Goal: Task Accomplishment & Management: Use online tool/utility

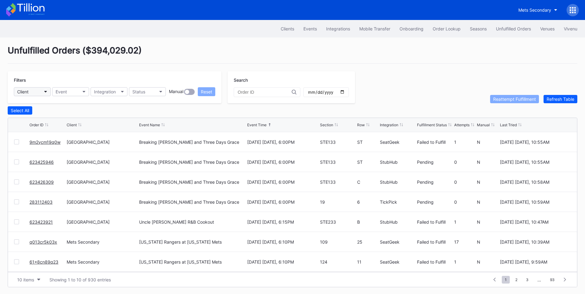
click at [42, 92] on button "Client" at bounding box center [32, 91] width 37 height 9
type input "pru"
click at [41, 121] on div "[GEOGRAPHIC_DATA]" at bounding box center [39, 118] width 43 height 5
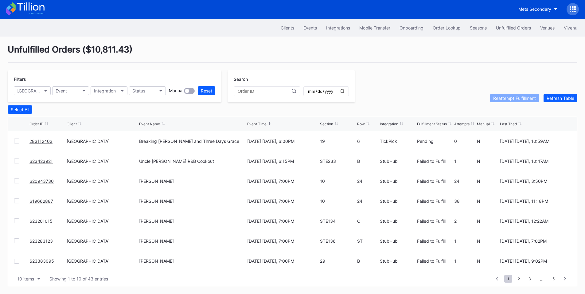
scroll to position [2, 0]
click at [517, 280] on span "2" at bounding box center [518, 279] width 8 height 8
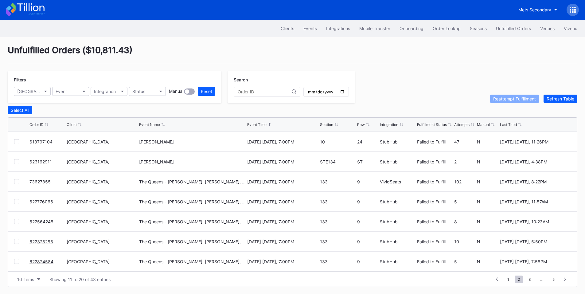
scroll to position [0, 0]
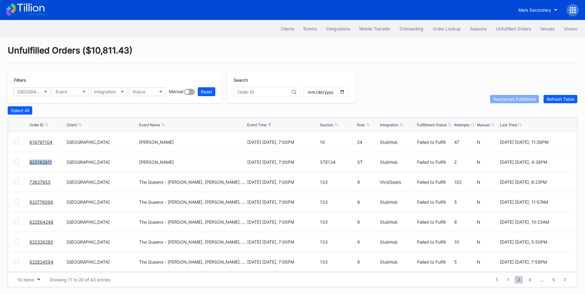
drag, startPoint x: 55, startPoint y: 164, endPoint x: 14, endPoint y: 164, distance: 40.5
click at [14, 164] on div "623162911 Prudential Center Secondary Marco Antonio Solis September 19 Friday, …" at bounding box center [292, 162] width 569 height 20
copy div "623162911"
drag, startPoint x: 54, startPoint y: 144, endPoint x: 7, endPoint y: 144, distance: 46.7
click at [7, 144] on div "Unfulfilled Orders ( $10,811.43 ) Filters Prudential Center Secondary Event Int…" at bounding box center [292, 165] width 585 height 257
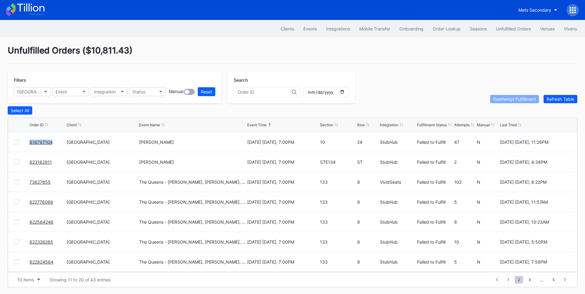
copy div "618797104"
click at [510, 281] on span "1" at bounding box center [508, 280] width 8 height 8
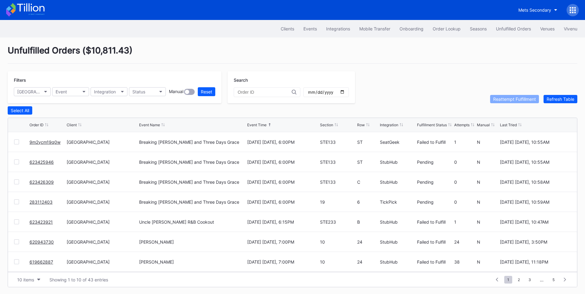
scroll to position [60, 0]
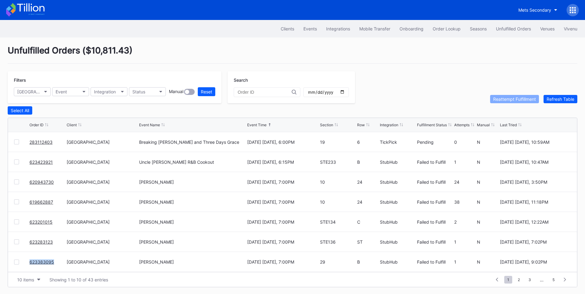
drag, startPoint x: 56, startPoint y: 265, endPoint x: 11, endPoint y: 265, distance: 45.1
click at [11, 265] on div "623383095 Prudential Center Secondary Marco Antonio Solis September 19 Friday, …" at bounding box center [292, 262] width 569 height 20
copy div "623383095"
drag, startPoint x: 48, startPoint y: 247, endPoint x: 15, endPoint y: 250, distance: 33.5
click at [15, 250] on div "623283123 Prudential Center Secondary Marco Antonio Solis September 19 Friday, …" at bounding box center [292, 242] width 569 height 20
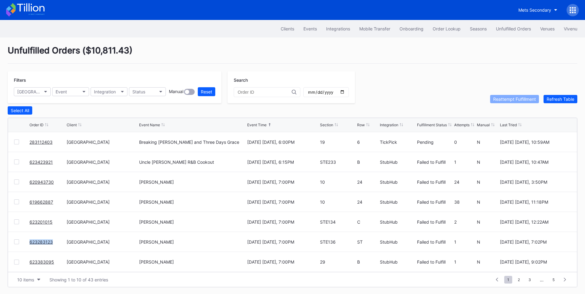
copy div "623283123"
drag, startPoint x: 54, startPoint y: 227, endPoint x: 22, endPoint y: 228, distance: 31.6
click at [22, 228] on div "623201015 Prudential Center Secondary Marco Antonio Solis September 19 Friday, …" at bounding box center [292, 222] width 569 height 20
copy div "623201015"
drag, startPoint x: 55, startPoint y: 205, endPoint x: 27, endPoint y: 205, distance: 28.5
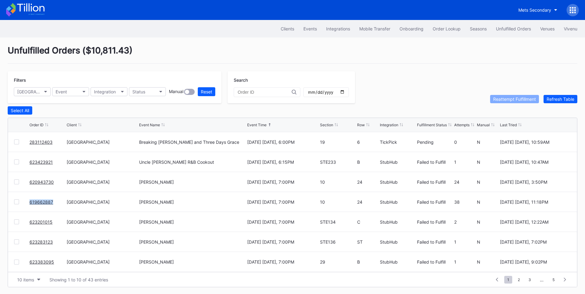
click at [14, 205] on div "619662887 Prudential Center Secondary Marco Antonio Solis September 19 Friday, …" at bounding box center [292, 202] width 569 height 20
copy div "619662887"
drag, startPoint x: 55, startPoint y: 185, endPoint x: 2, endPoint y: 185, distance: 52.5
click at [4, 185] on div "Unfulfilled Orders ( $10,811.43 ) Filters Prudential Center Secondary Event Int…" at bounding box center [292, 165] width 585 height 257
copy div "620943730"
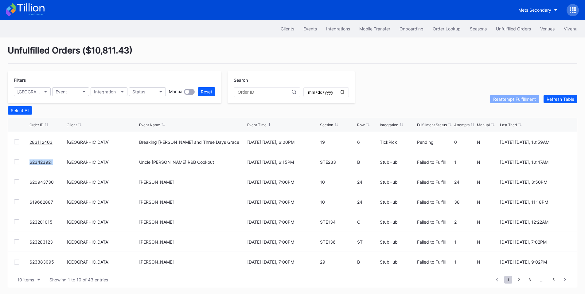
drag, startPoint x: 57, startPoint y: 165, endPoint x: 8, endPoint y: 165, distance: 49.4
click at [8, 165] on div "623423921 Prudential Center Secondary Uncle Charlies R&B Cookout September 11 T…" at bounding box center [292, 162] width 569 height 20
copy div "623423921"
drag, startPoint x: 54, startPoint y: 146, endPoint x: 16, endPoint y: 146, distance: 38.4
click at [16, 146] on div "283112403 Prudential Center Secondary Breaking Benjamin and Three Days Grace Se…" at bounding box center [292, 142] width 569 height 20
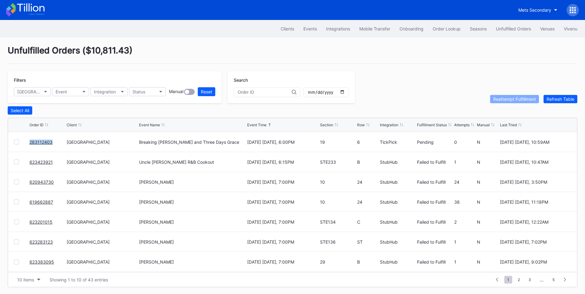
copy div "283112403"
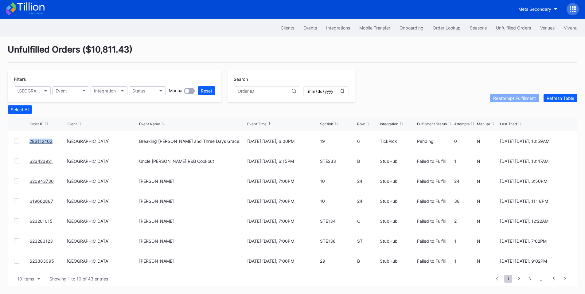
click at [345, 90] on input "date" at bounding box center [325, 91] width 37 height 6
type input "2025-09-19"
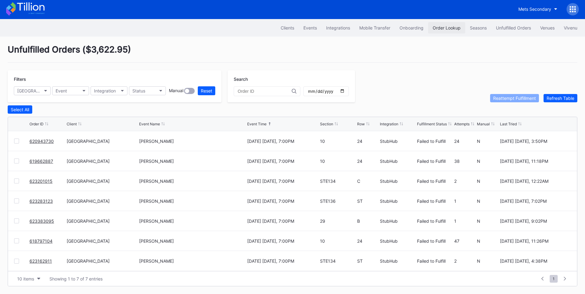
click at [433, 26] on div "Order Lookup" at bounding box center [446, 27] width 28 height 5
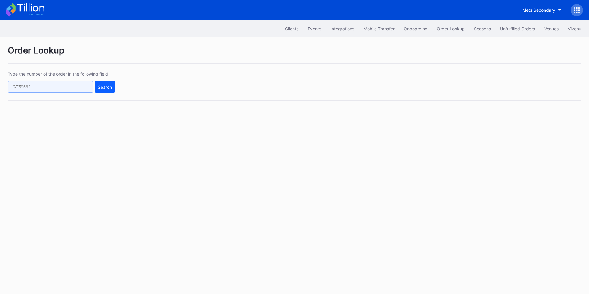
click at [65, 81] on input "text" at bounding box center [51, 87] width 86 height 12
paste input "623426309"
click at [102, 85] on div "Search" at bounding box center [105, 86] width 14 height 5
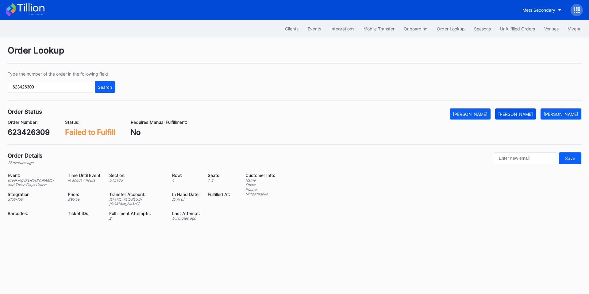
click at [524, 113] on div "Mark Fulfilled" at bounding box center [515, 113] width 35 height 5
click at [53, 87] on input "623426309" at bounding box center [51, 87] width 86 height 12
paste input "5946"
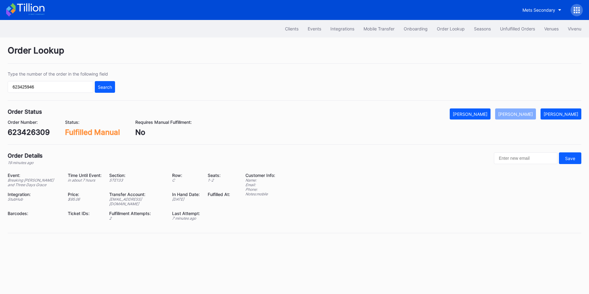
click at [103, 88] on div "Search" at bounding box center [105, 86] width 14 height 5
drag, startPoint x: 525, startPoint y: 114, endPoint x: 523, endPoint y: 29, distance: 84.1
click at [525, 114] on div "Mark Fulfilled" at bounding box center [515, 113] width 35 height 5
click at [66, 92] on input "623425946" at bounding box center [51, 87] width 86 height 12
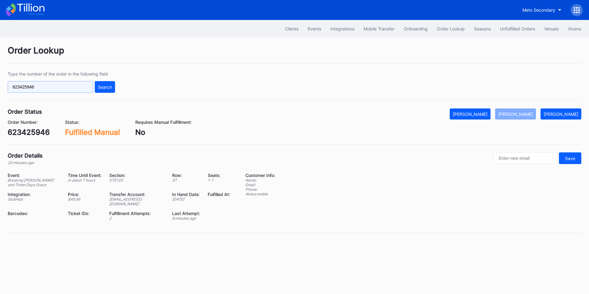
click at [66, 92] on input "623425946" at bounding box center [51, 87] width 86 height 12
paste input "283112403"
click at [109, 87] on div "Search" at bounding box center [105, 86] width 14 height 5
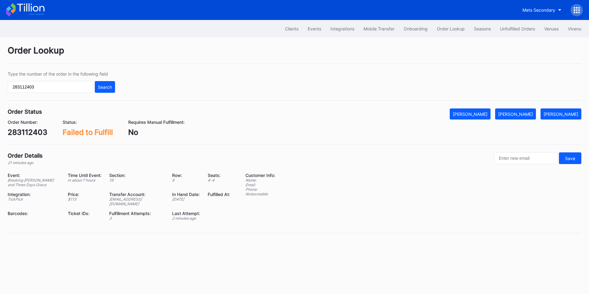
drag, startPoint x: 528, startPoint y: 112, endPoint x: 482, endPoint y: 38, distance: 87.3
click at [528, 112] on div "[PERSON_NAME]" at bounding box center [515, 113] width 35 height 5
click at [73, 85] on input "283112403" at bounding box center [51, 87] width 86 height 12
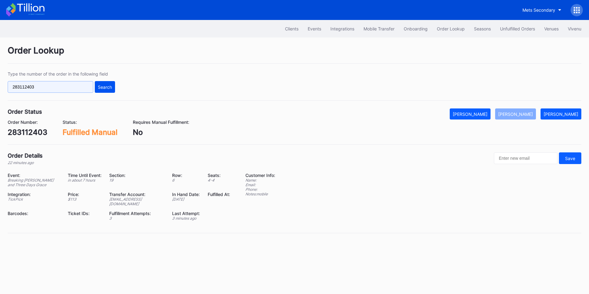
paste input "9m2ycm19q0w"
type input "9m2ycm19q0w"
click at [104, 89] on div "Search" at bounding box center [105, 86] width 14 height 5
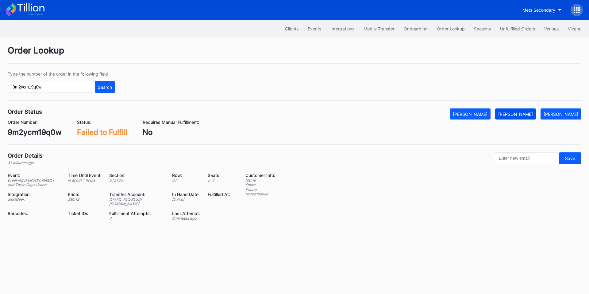
click at [513, 113] on div "Mark Fulfilled" at bounding box center [515, 113] width 35 height 5
click at [514, 31] on div "Unfulfilled Orders" at bounding box center [517, 28] width 35 height 5
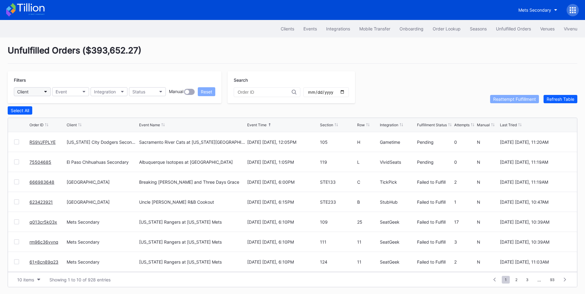
click at [38, 93] on button "Client" at bounding box center [32, 91] width 37 height 9
type input "pru"
click at [37, 122] on div "[GEOGRAPHIC_DATA]" at bounding box center [50, 118] width 72 height 11
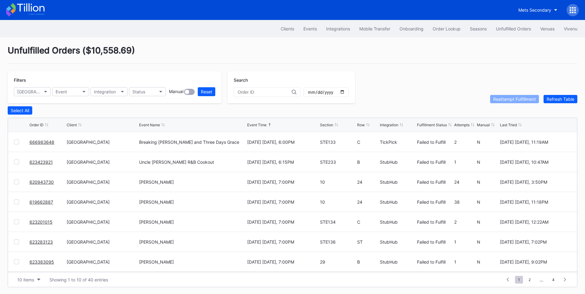
click at [345, 90] on input "date" at bounding box center [325, 92] width 37 height 6
type input "2025-09-19"
click at [444, 29] on div "Order Lookup" at bounding box center [446, 28] width 28 height 5
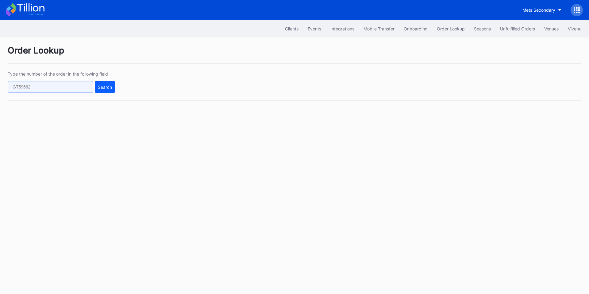
click at [81, 84] on input "text" at bounding box center [51, 87] width 86 height 12
paste input "666983648"
type input "666983648"
click at [110, 87] on div "Search" at bounding box center [105, 86] width 14 height 5
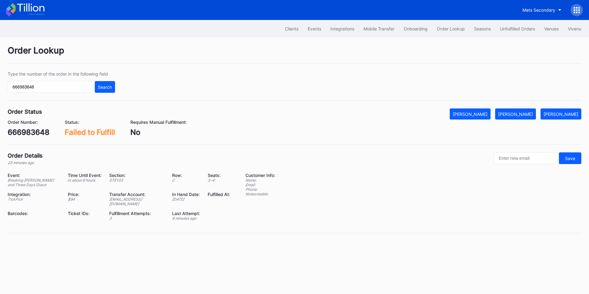
drag, startPoint x: 518, startPoint y: 113, endPoint x: 511, endPoint y: 103, distance: 11.6
click at [518, 112] on div "Mark Fulfilled" at bounding box center [515, 113] width 35 height 5
click at [526, 29] on div "Unfulfilled Orders" at bounding box center [517, 28] width 35 height 5
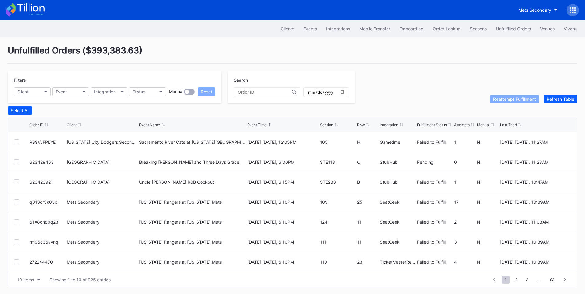
click at [38, 161] on link "623429463" at bounding box center [41, 161] width 24 height 5
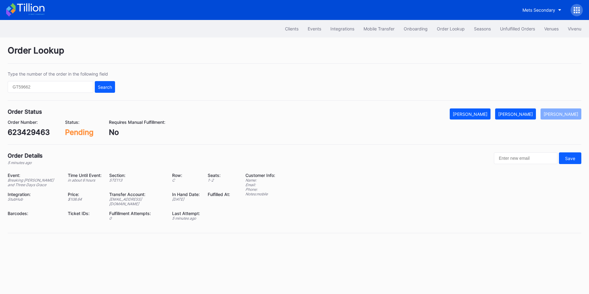
click at [37, 133] on div "623429463" at bounding box center [29, 132] width 42 height 9
copy div "623429463"
click at [524, 115] on div "Mark Fulfilled" at bounding box center [515, 113] width 35 height 5
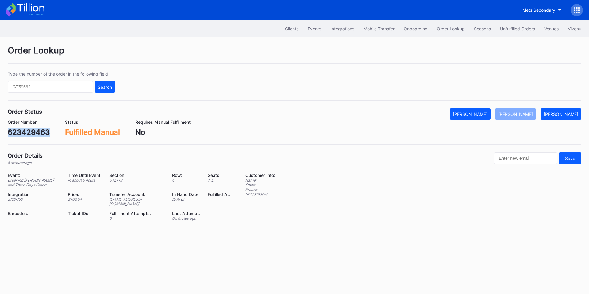
click at [372, 106] on div "Order Lookup Type the number of the order in the following field Search Order S…" at bounding box center [294, 142] width 589 height 211
click at [521, 29] on div "Unfulfilled Orders" at bounding box center [517, 28] width 35 height 5
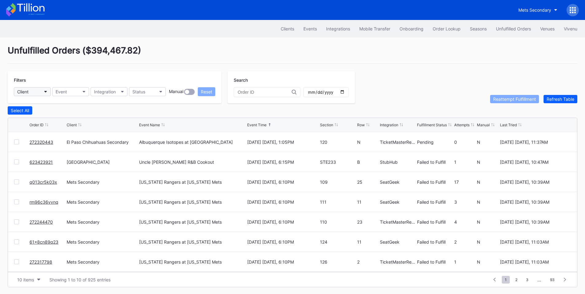
click at [46, 91] on icon "button" at bounding box center [45, 92] width 3 height 2
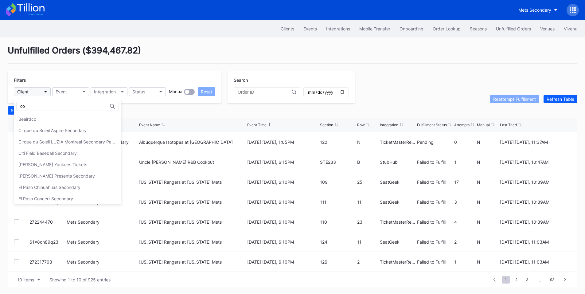
type input "c"
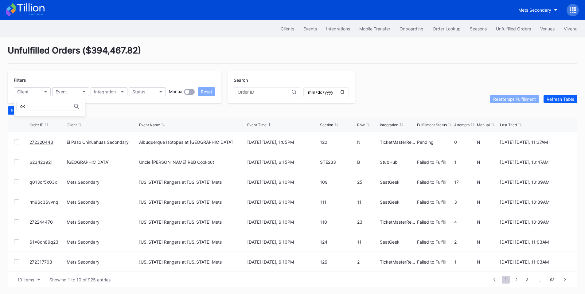
type input "o"
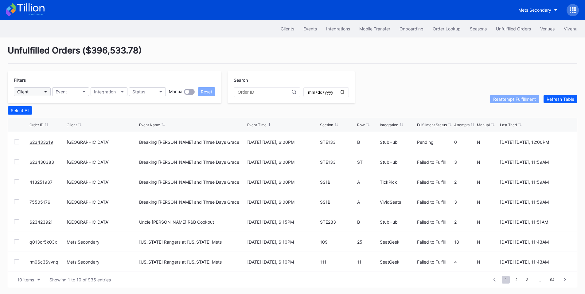
click at [39, 91] on button "Client" at bounding box center [32, 91] width 37 height 9
type input "pru"
click at [53, 122] on div "Prudential Center Secondary" at bounding box center [50, 118] width 72 height 11
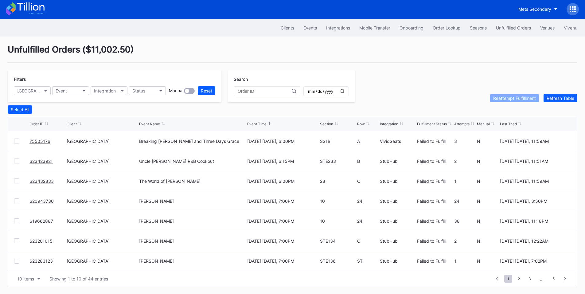
scroll to position [2, 0]
click at [520, 279] on span "2" at bounding box center [518, 279] width 8 height 8
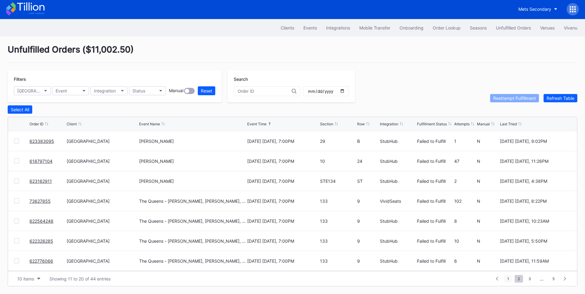
click at [511, 280] on span "1" at bounding box center [508, 279] width 8 height 8
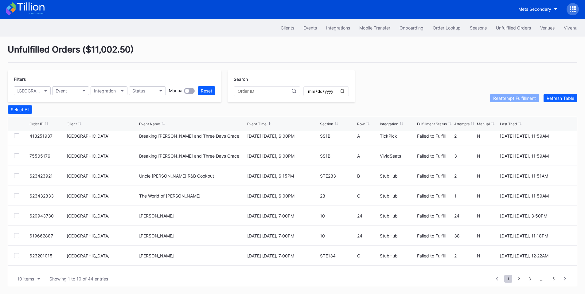
scroll to position [60, 0]
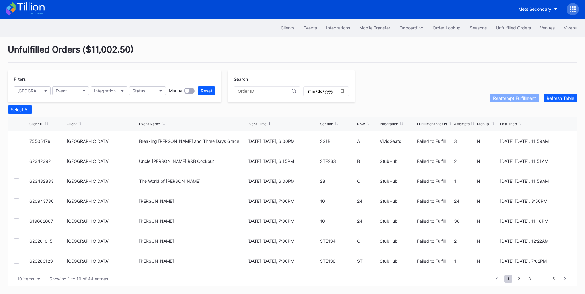
drag, startPoint x: 35, startPoint y: 141, endPoint x: 56, endPoint y: 131, distance: 22.6
drag, startPoint x: 50, startPoint y: 163, endPoint x: 57, endPoint y: 159, distance: 8.4
click at [518, 277] on span "2" at bounding box center [518, 279] width 8 height 8
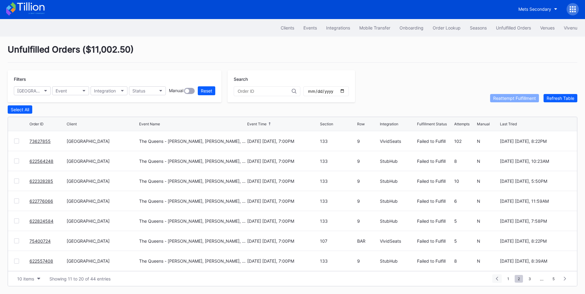
click at [505, 280] on span "1" at bounding box center [508, 279] width 8 height 8
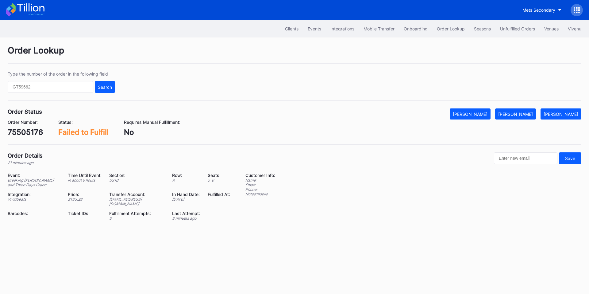
click at [28, 131] on div "75505176" at bounding box center [25, 132] width 35 height 9
copy div "75505176"
click at [522, 113] on div "[PERSON_NAME]" at bounding box center [515, 113] width 35 height 5
click at [34, 131] on div "623423921" at bounding box center [28, 132] width 41 height 9
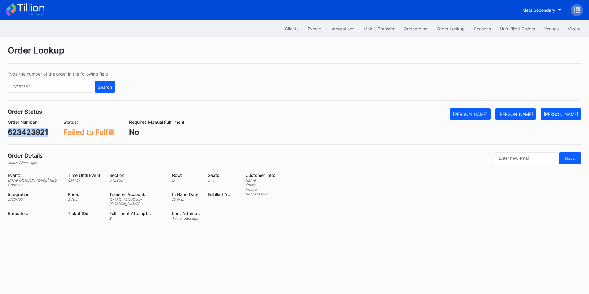
click at [34, 131] on div "623423921" at bounding box center [28, 132] width 41 height 9
copy div "623423921"
click at [522, 116] on div "[PERSON_NAME]" at bounding box center [515, 113] width 35 height 5
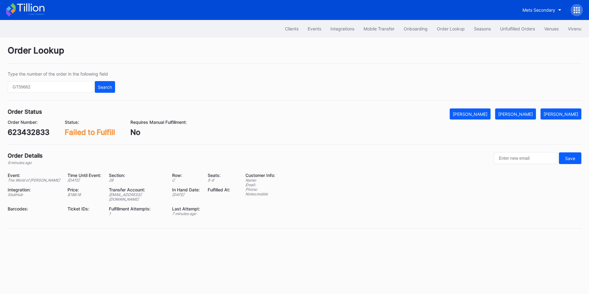
click at [37, 130] on div "623432833" at bounding box center [29, 132] width 42 height 9
copy div "623432833"
click at [523, 110] on button "[PERSON_NAME]" at bounding box center [515, 113] width 41 height 11
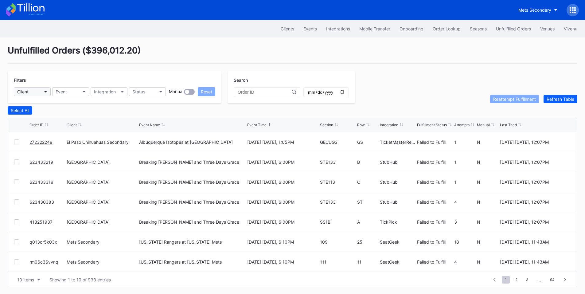
click at [38, 93] on button "Client" at bounding box center [32, 91] width 37 height 9
type input "pru"
click at [46, 117] on div "Prudential Center Secondary" at bounding box center [39, 118] width 43 height 5
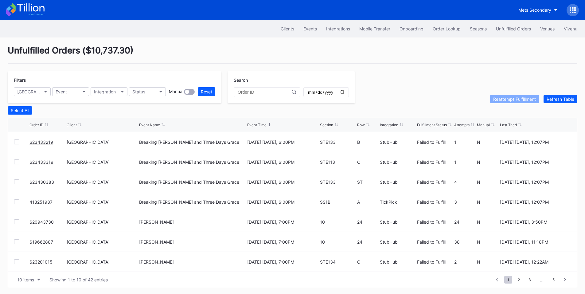
scroll to position [60, 0]
click at [345, 93] on input "date" at bounding box center [325, 92] width 37 height 6
type input "2025-09-19"
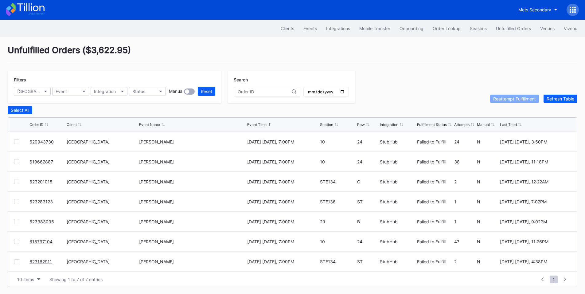
scroll to position [0, 0]
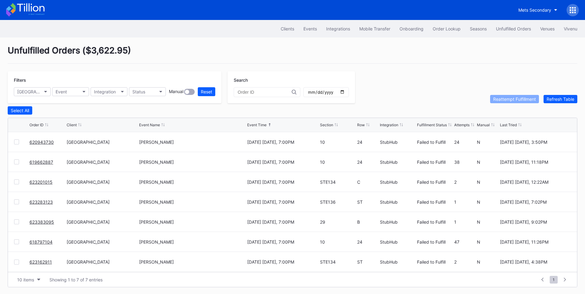
click at [329, 127] on div "Section" at bounding box center [326, 124] width 13 height 5
drag, startPoint x: 45, startPoint y: 162, endPoint x: 54, endPoint y: 156, distance: 10.9
drag, startPoint x: 45, startPoint y: 203, endPoint x: 53, endPoint y: 193, distance: 12.7
drag, startPoint x: 41, startPoint y: 223, endPoint x: 73, endPoint y: 195, distance: 43.5
drag, startPoint x: 42, startPoint y: 242, endPoint x: 45, endPoint y: 240, distance: 4.2
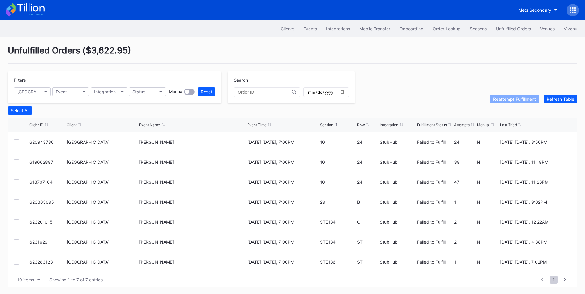
drag, startPoint x: 43, startPoint y: 262, endPoint x: 169, endPoint y: 161, distance: 160.7
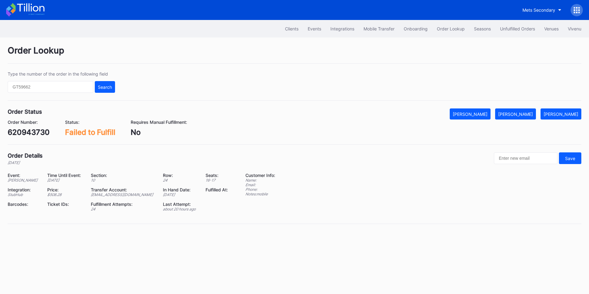
click at [37, 132] on div "620943730" at bounding box center [29, 132] width 42 height 9
copy div "620943730"
drag, startPoint x: 521, startPoint y: 110, endPoint x: 472, endPoint y: 79, distance: 57.7
click at [521, 110] on button "[PERSON_NAME]" at bounding box center [515, 113] width 41 height 11
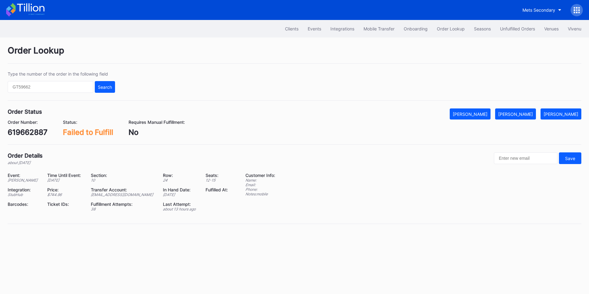
click at [33, 134] on div "619662887" at bounding box center [28, 132] width 40 height 9
copy div "619662887"
click at [525, 114] on div "[PERSON_NAME]" at bounding box center [515, 113] width 35 height 5
click at [29, 129] on div "618797104" at bounding box center [27, 132] width 39 height 9
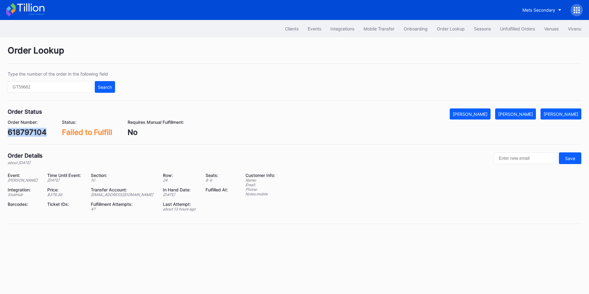
click at [29, 129] on div "618797104" at bounding box center [27, 132] width 39 height 9
copy div "618797104"
drag, startPoint x: 516, startPoint y: 114, endPoint x: 486, endPoint y: 85, distance: 41.5
click at [516, 114] on div "[PERSON_NAME]" at bounding box center [515, 113] width 35 height 5
click at [41, 130] on div "623383095" at bounding box center [29, 132] width 42 height 9
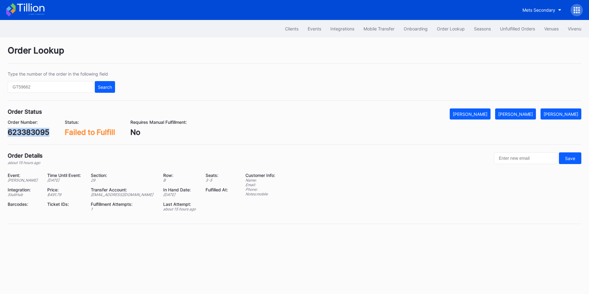
click at [41, 130] on div "623383095" at bounding box center [29, 132] width 42 height 9
copy div "623383095"
drag, startPoint x: 532, startPoint y: 113, endPoint x: 519, endPoint y: 100, distance: 18.3
click at [532, 113] on div "[PERSON_NAME]" at bounding box center [515, 113] width 35 height 5
click at [24, 136] on div "623201015" at bounding box center [28, 132] width 40 height 9
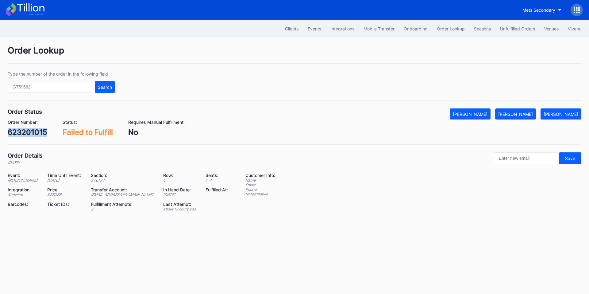
click at [24, 136] on div "623201015" at bounding box center [28, 132] width 40 height 9
copy div "623201015"
click at [520, 116] on div "[PERSON_NAME]" at bounding box center [515, 113] width 35 height 5
click at [33, 127] on div "Order Number: 623162911" at bounding box center [27, 127] width 38 height 17
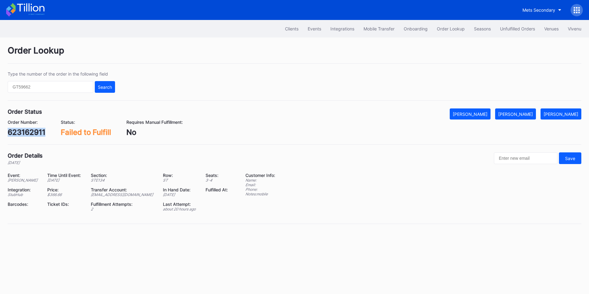
copy div "623162911"
click at [524, 110] on button "Mark Fulfilled" at bounding box center [515, 113] width 41 height 11
click at [41, 133] on div "623283123" at bounding box center [28, 132] width 40 height 9
copy div "623283123"
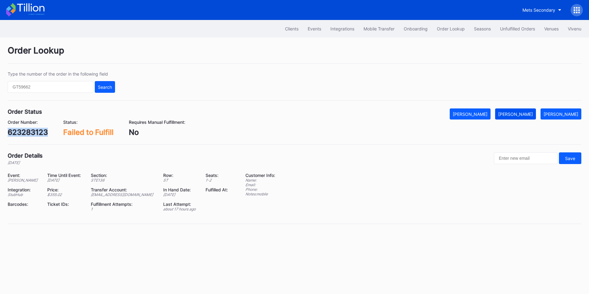
click at [528, 114] on div "[PERSON_NAME]" at bounding box center [515, 113] width 35 height 5
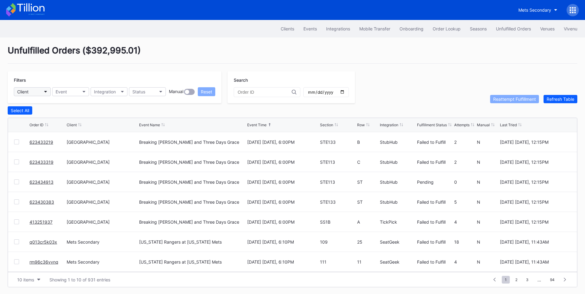
click at [41, 88] on button "Client" at bounding box center [32, 91] width 37 height 9
type input "pr"
click at [64, 133] on div "[GEOGRAPHIC_DATA]" at bounding box center [57, 130] width 86 height 11
click at [345, 92] on input "date" at bounding box center [325, 92] width 37 height 6
type input "2025-09-10"
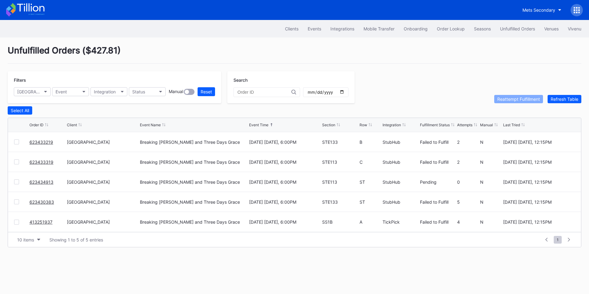
click at [363, 126] on div "Row" at bounding box center [364, 124] width 8 height 5
drag, startPoint x: 39, startPoint y: 162, endPoint x: 70, endPoint y: 150, distance: 33.5
drag, startPoint x: 45, startPoint y: 185, endPoint x: 57, endPoint y: 177, distance: 14.2
drag, startPoint x: 46, startPoint y: 204, endPoint x: 60, endPoint y: 196, distance: 16.2
drag, startPoint x: 46, startPoint y: 225, endPoint x: 63, endPoint y: 212, distance: 21.0
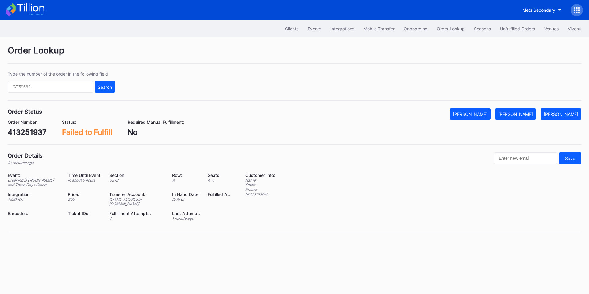
click at [27, 131] on div "413251937" at bounding box center [27, 132] width 39 height 9
copy div "413251937"
click at [516, 113] on div "[PERSON_NAME]" at bounding box center [515, 113] width 35 height 5
click at [27, 131] on div "623433219" at bounding box center [28, 132] width 41 height 9
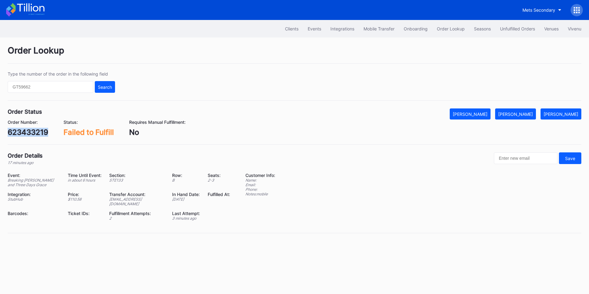
click at [27, 131] on div "623433219" at bounding box center [28, 132] width 41 height 9
copy div "623433219"
click at [521, 114] on div "[PERSON_NAME]" at bounding box center [515, 113] width 35 height 5
click at [36, 131] on div "623433319" at bounding box center [28, 132] width 41 height 9
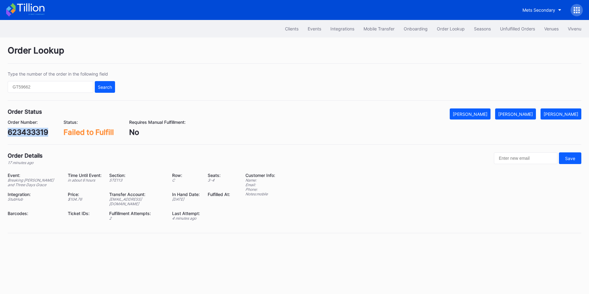
copy div "623433319"
click at [526, 115] on div "[PERSON_NAME]" at bounding box center [515, 113] width 35 height 5
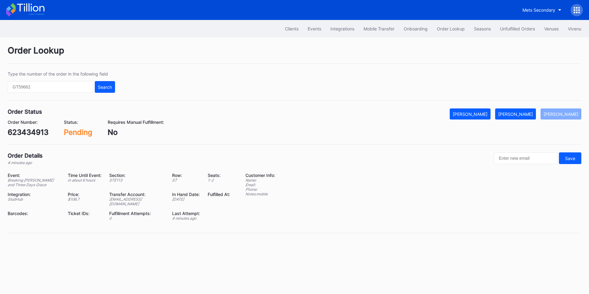
click at [38, 132] on div "623434913" at bounding box center [28, 132] width 41 height 9
copy div "623434913"
click at [517, 114] on div "[PERSON_NAME]" at bounding box center [515, 113] width 35 height 5
click at [33, 132] on div "623430383" at bounding box center [29, 132] width 42 height 9
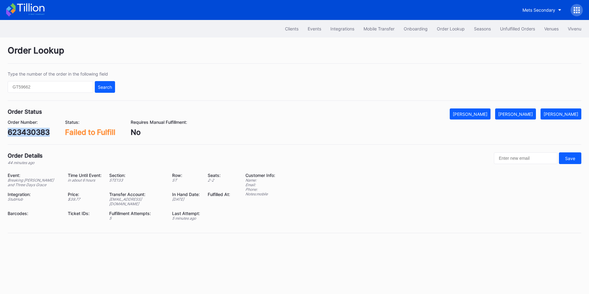
click at [33, 132] on div "623430383" at bounding box center [29, 132] width 42 height 9
copy div "623430383"
click at [522, 109] on button "[PERSON_NAME]" at bounding box center [515, 113] width 41 height 11
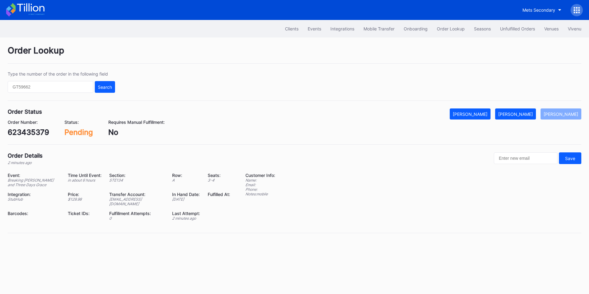
click at [30, 134] on div "623435379" at bounding box center [28, 132] width 41 height 9
copy div "623435379"
click at [521, 115] on div "[PERSON_NAME]" at bounding box center [515, 113] width 35 height 5
click at [29, 131] on div "623435392" at bounding box center [29, 132] width 42 height 9
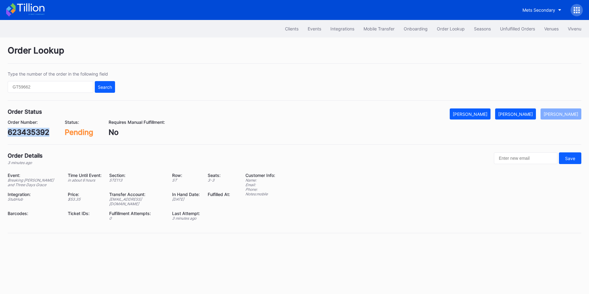
click at [29, 131] on div "623435392" at bounding box center [29, 132] width 42 height 9
copy div "623435392"
click at [530, 114] on div "[PERSON_NAME]" at bounding box center [515, 113] width 35 height 5
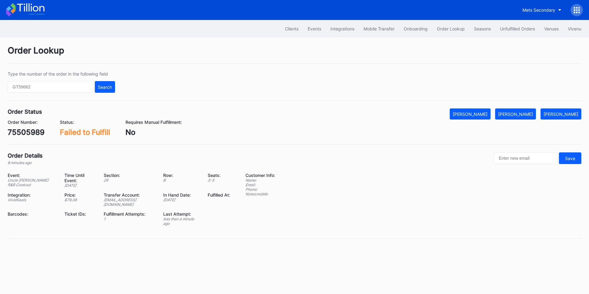
click at [25, 133] on div "75505989" at bounding box center [26, 132] width 37 height 9
copy div "75505989"
click at [521, 109] on button "[PERSON_NAME]" at bounding box center [515, 113] width 41 height 11
